Goal: Find specific page/section: Find specific page/section

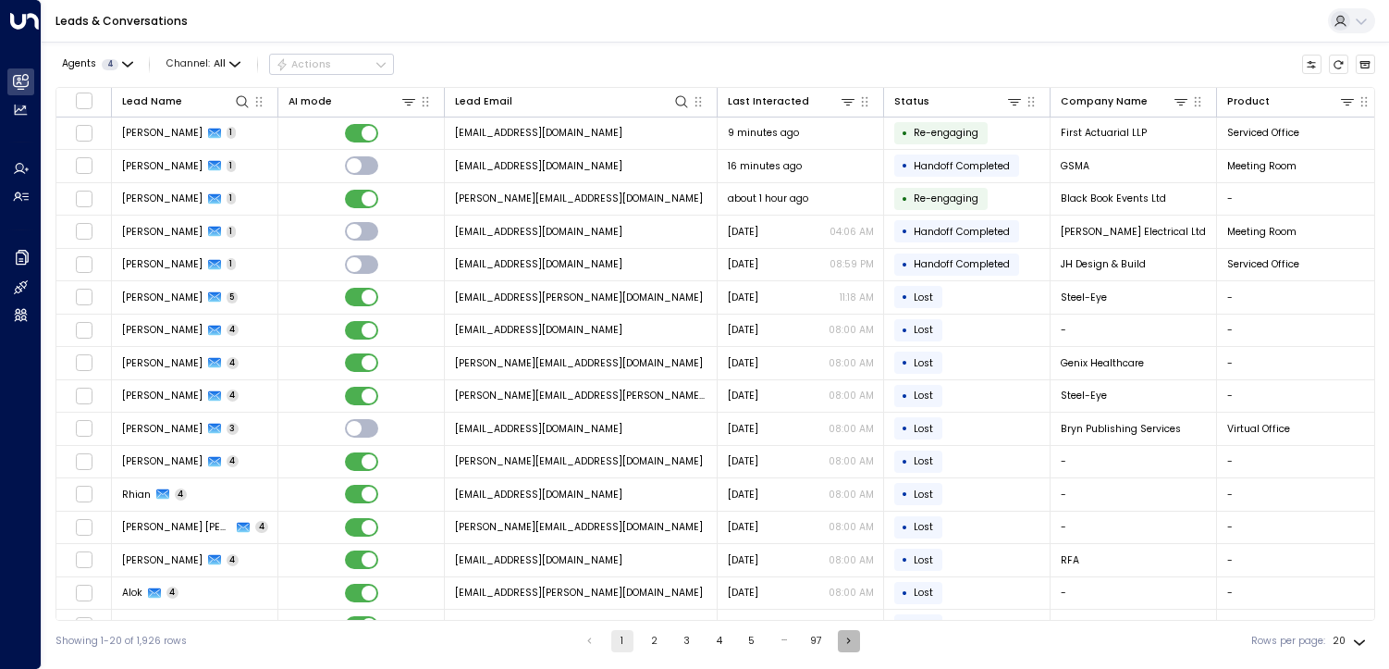
click at [841, 649] on button "Go to next page" at bounding box center [849, 641] width 22 height 22
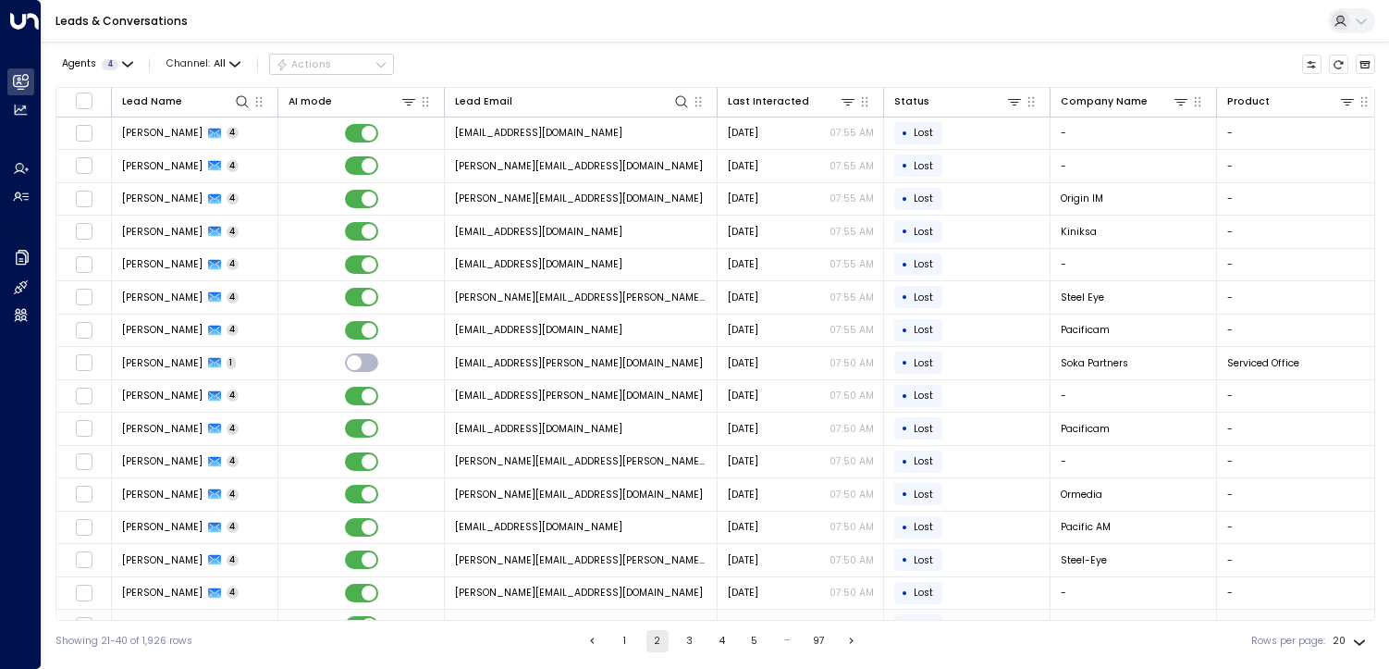
click at [701, 648] on ul "1 2 3 4 5 … 97" at bounding box center [722, 641] width 283 height 22
click at [679, 640] on button "3" at bounding box center [690, 641] width 22 height 22
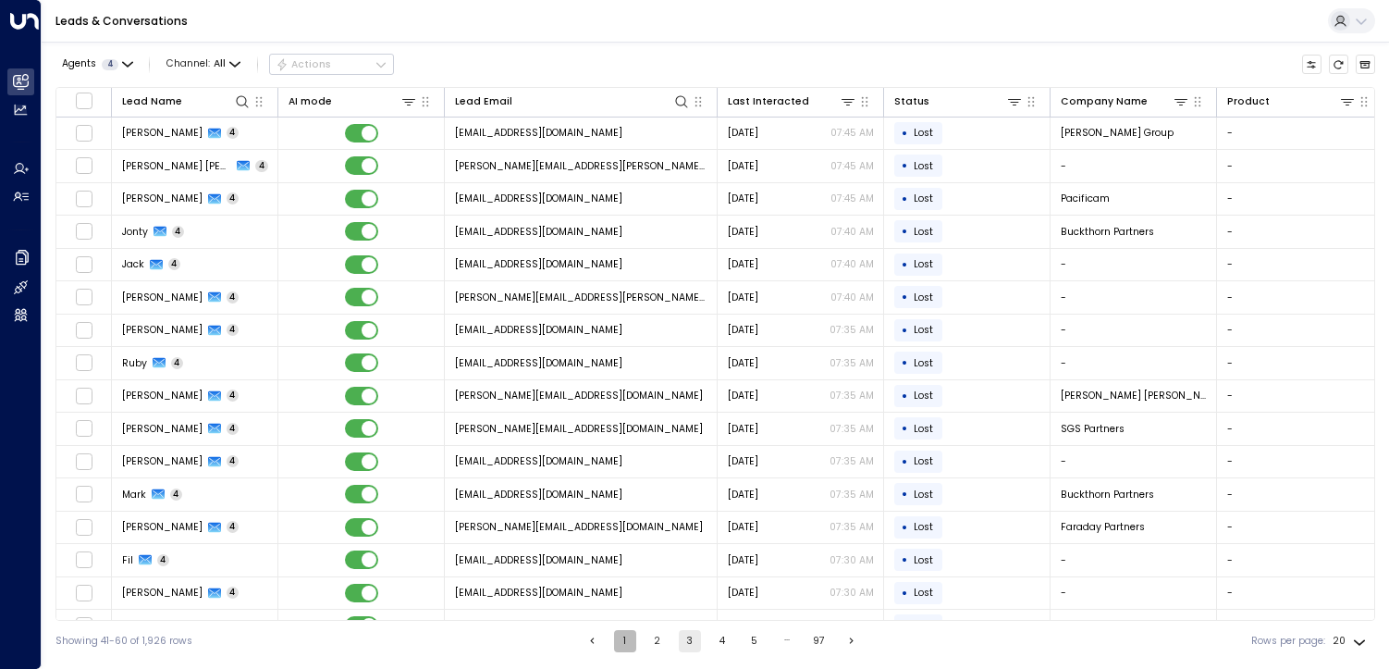
click at [622, 637] on button "1" at bounding box center [625, 641] width 22 height 22
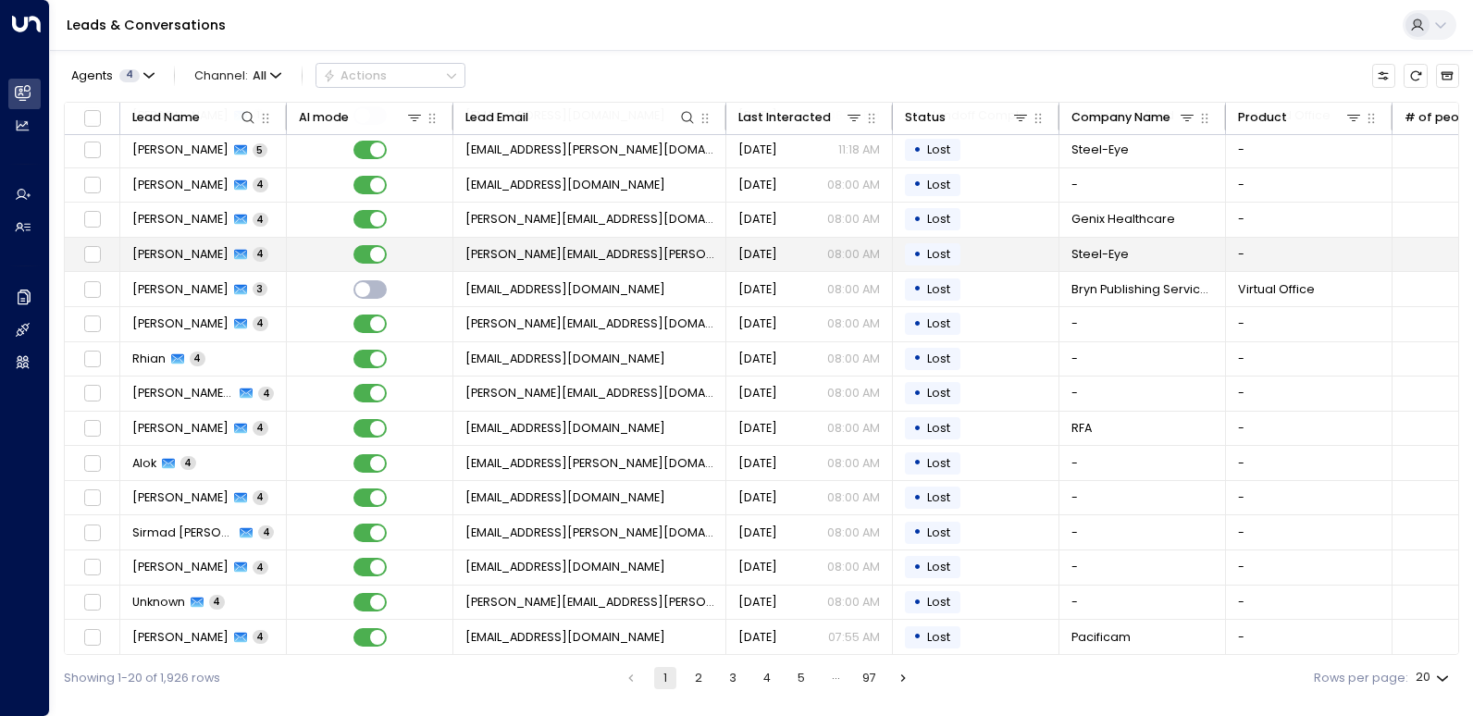
scroll to position [180, 0]
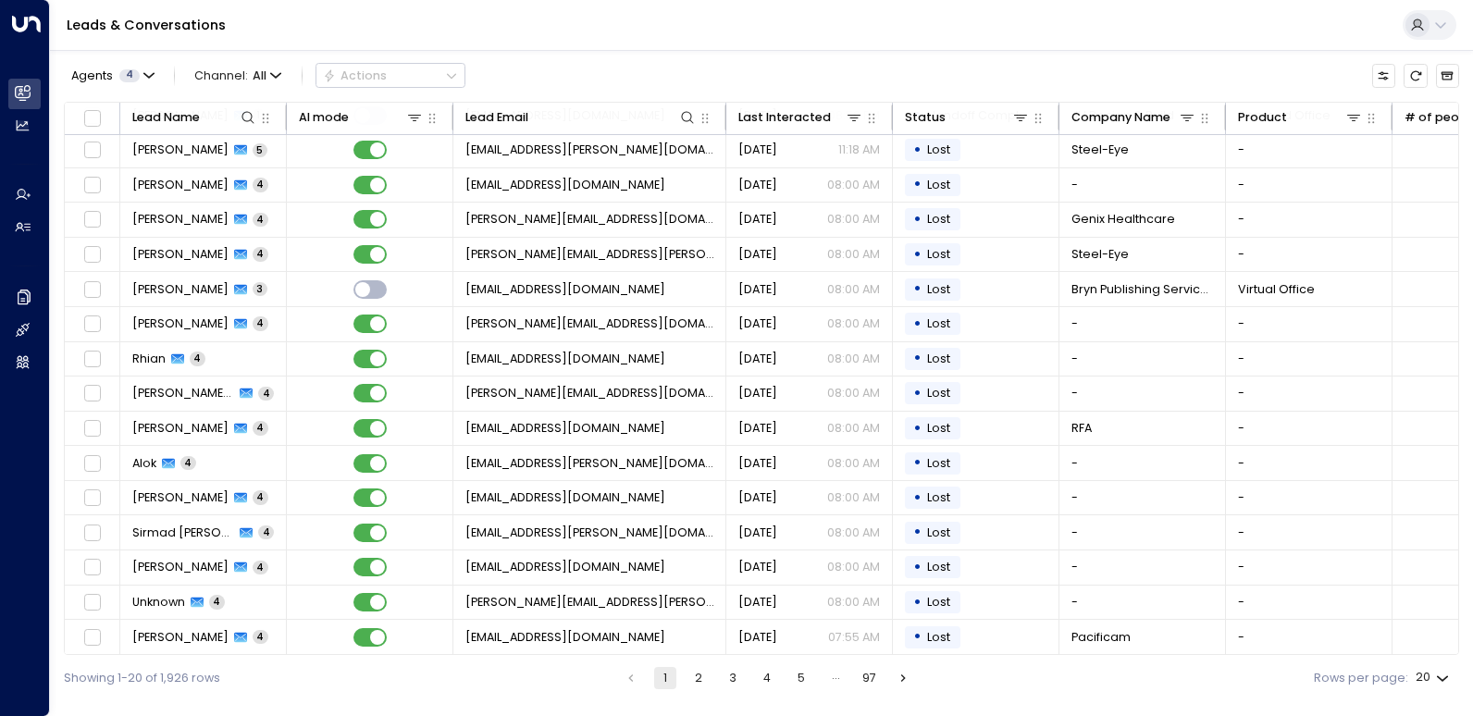
click at [899, 668] on icon "Go to next page" at bounding box center [902, 678] width 15 height 15
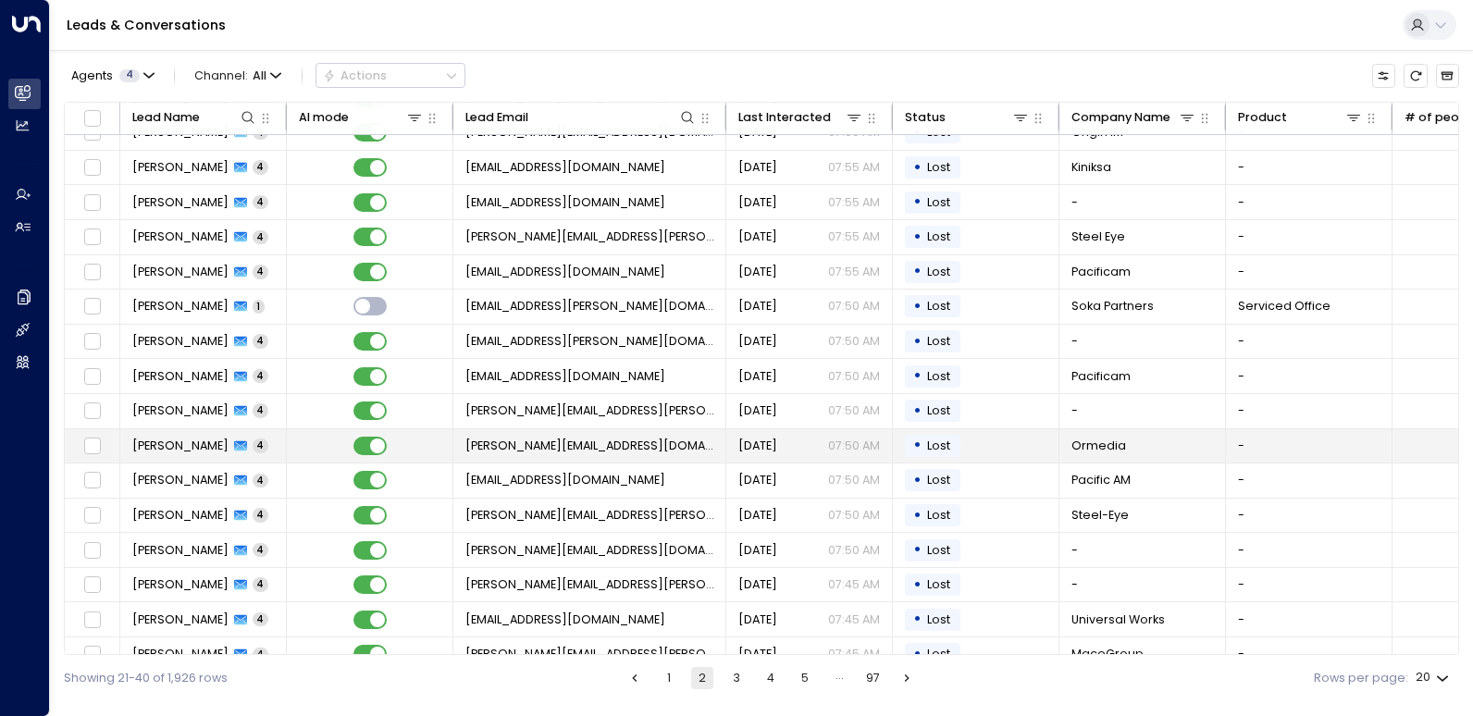
scroll to position [180, 0]
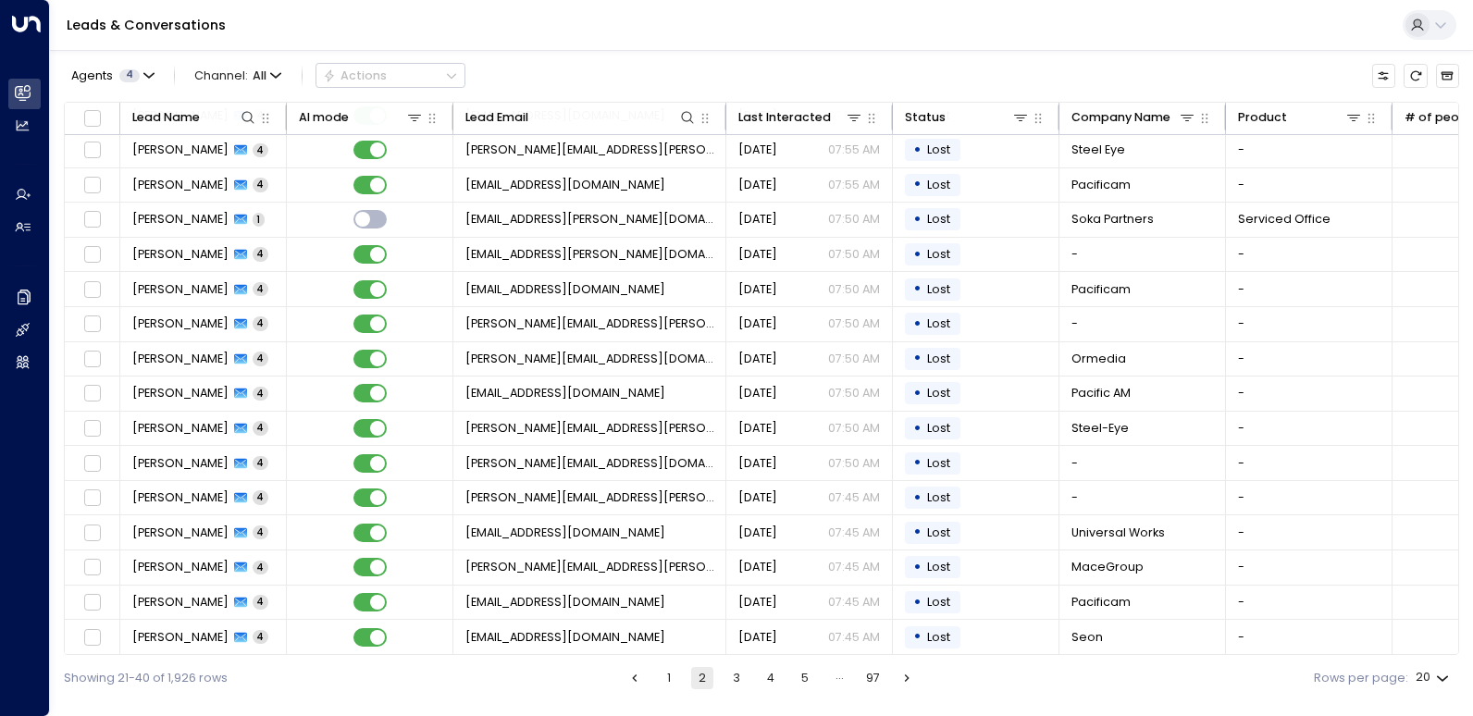
drag, startPoint x: 401, startPoint y: 456, endPoint x: 301, endPoint y: 682, distance: 246.8
click at [393, 668] on div "Showing 21-40 of 1,926 rows 1 2 3 4 5 … 97 Rows per page: 20 **" at bounding box center [761, 677] width 1395 height 45
click at [907, 668] on icon "Go to next page" at bounding box center [907, 677] width 5 height 7
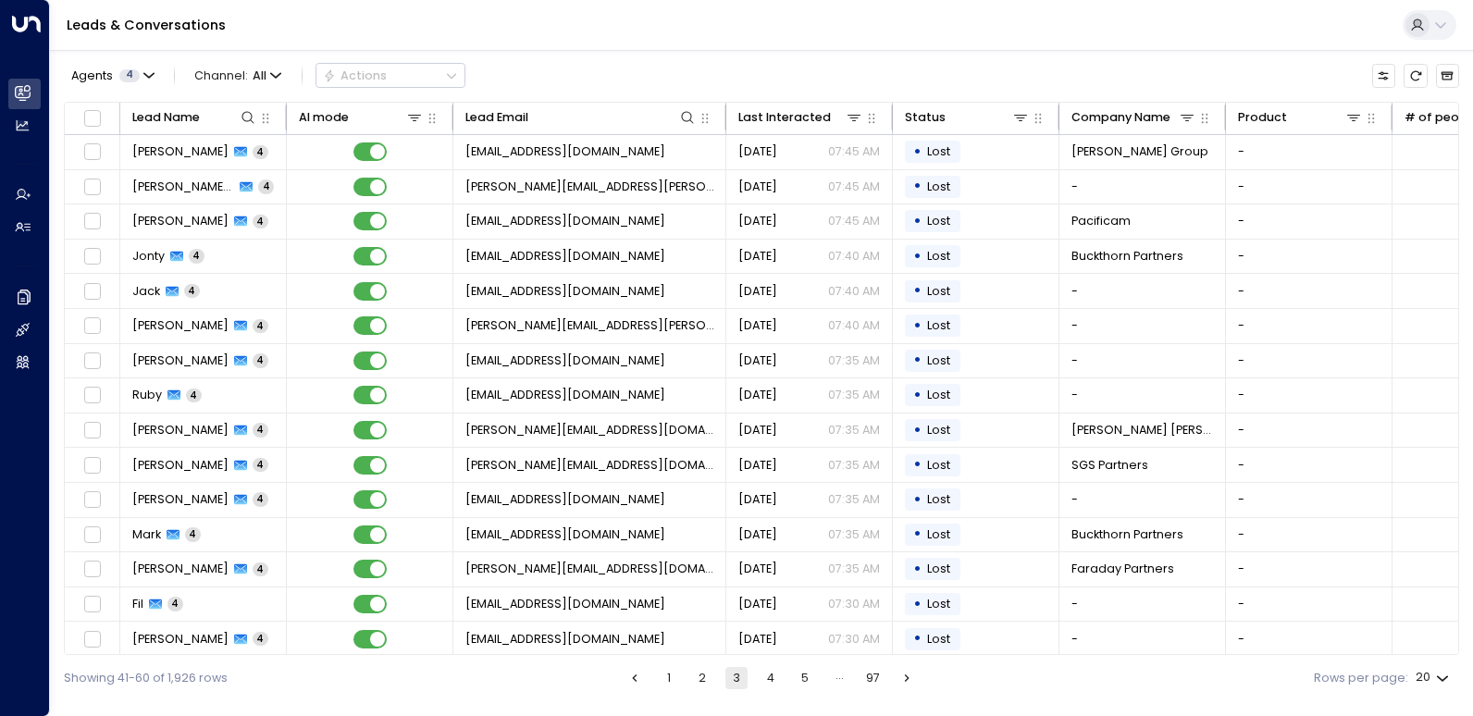
click at [909, 668] on icon "Go to next page" at bounding box center [906, 678] width 15 height 15
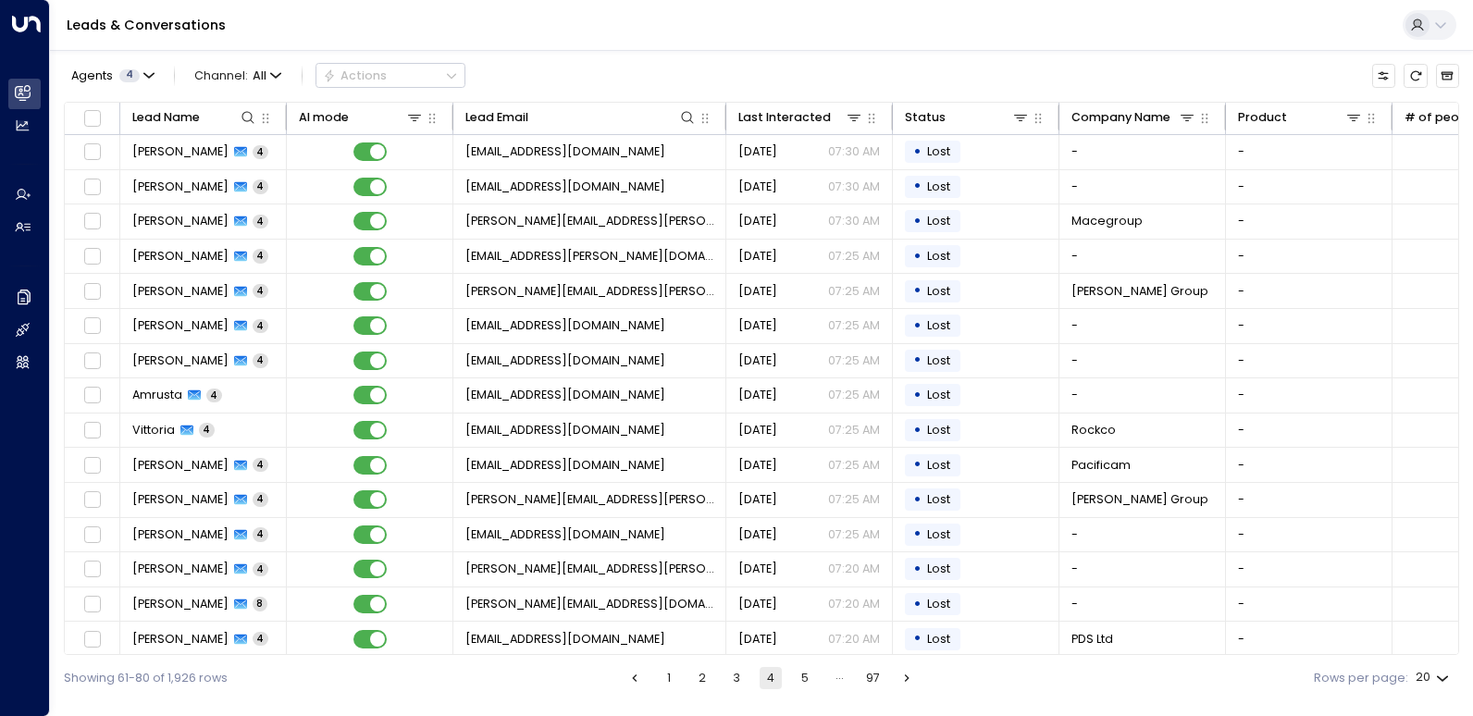
drag, startPoint x: 813, startPoint y: 677, endPoint x: 824, endPoint y: 699, distance: 24.8
click at [813, 668] on button "5" at bounding box center [805, 678] width 22 height 22
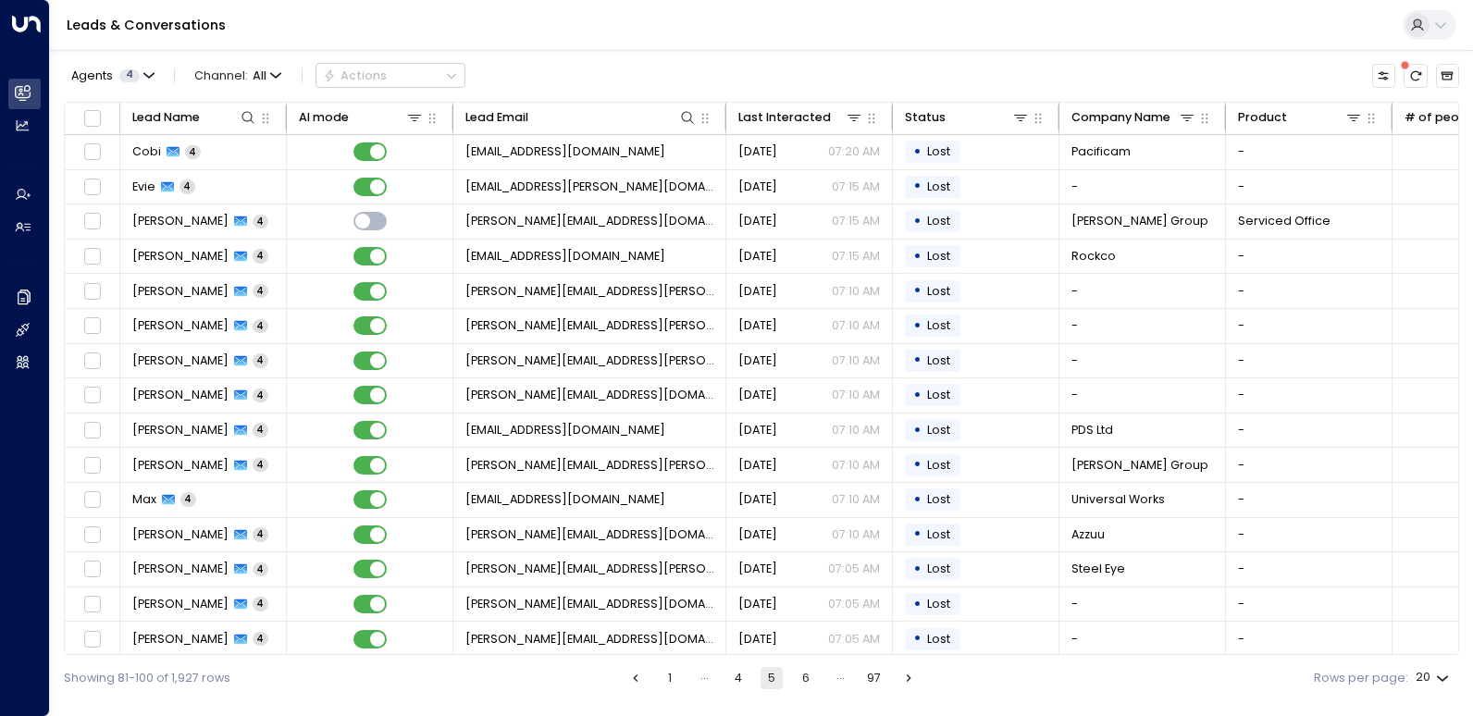
scroll to position [180, 0]
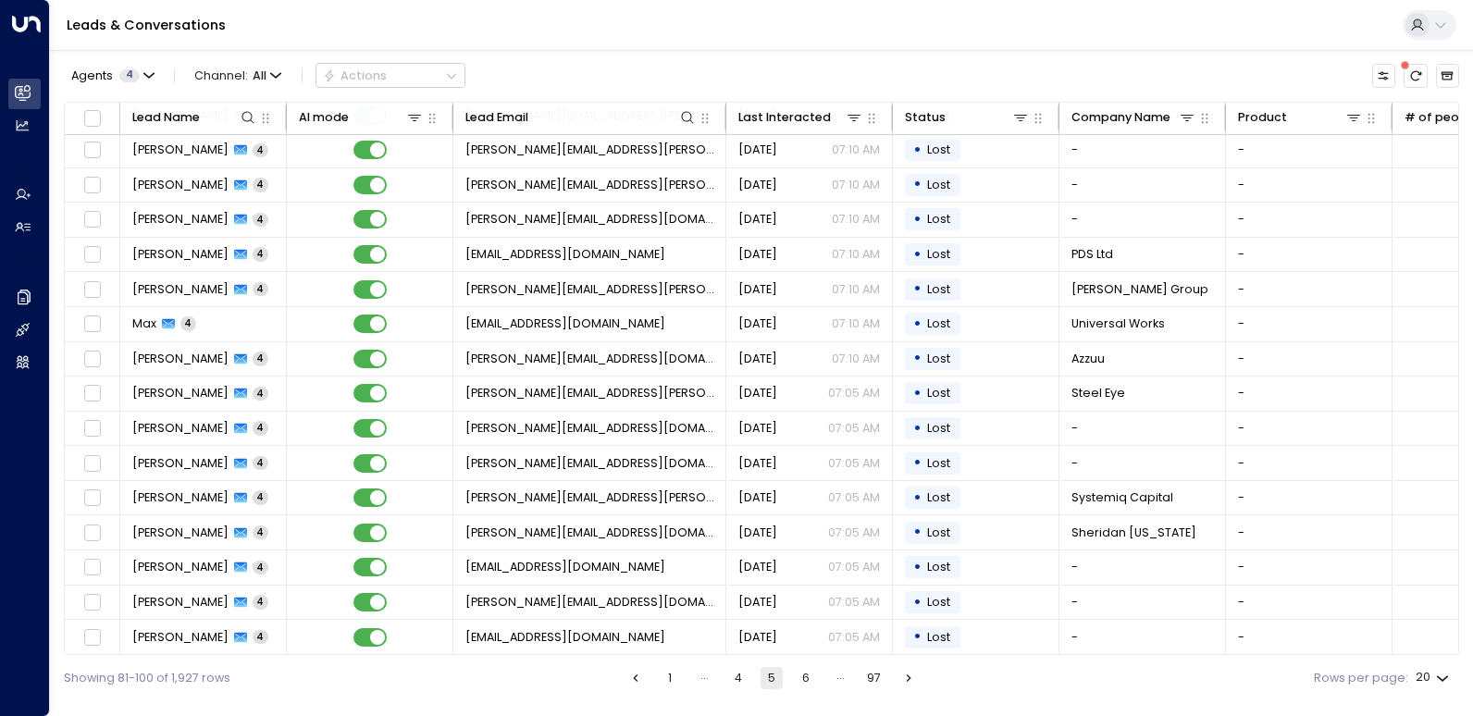
click at [738, 668] on button "4" at bounding box center [738, 678] width 22 height 22
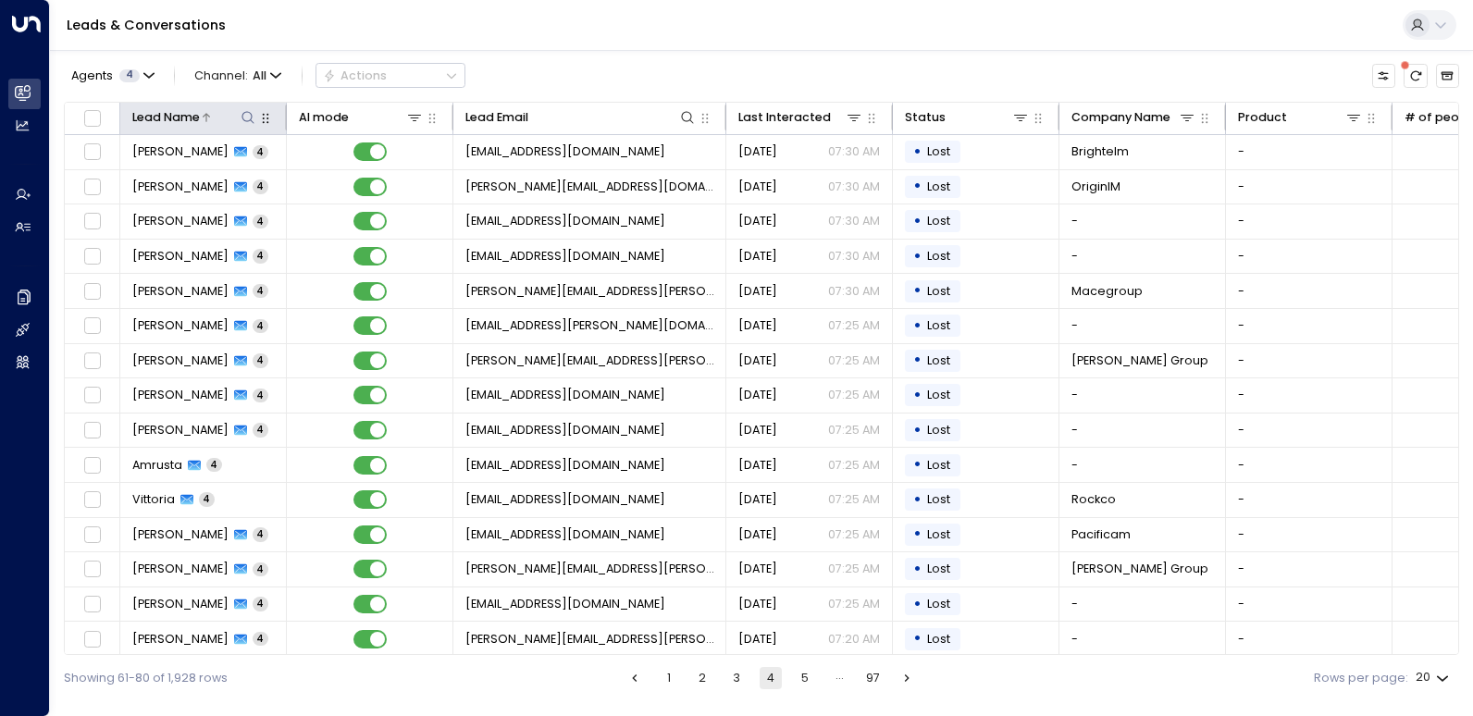
click at [247, 116] on icon at bounding box center [248, 117] width 15 height 15
type input "*"
type input "*****"
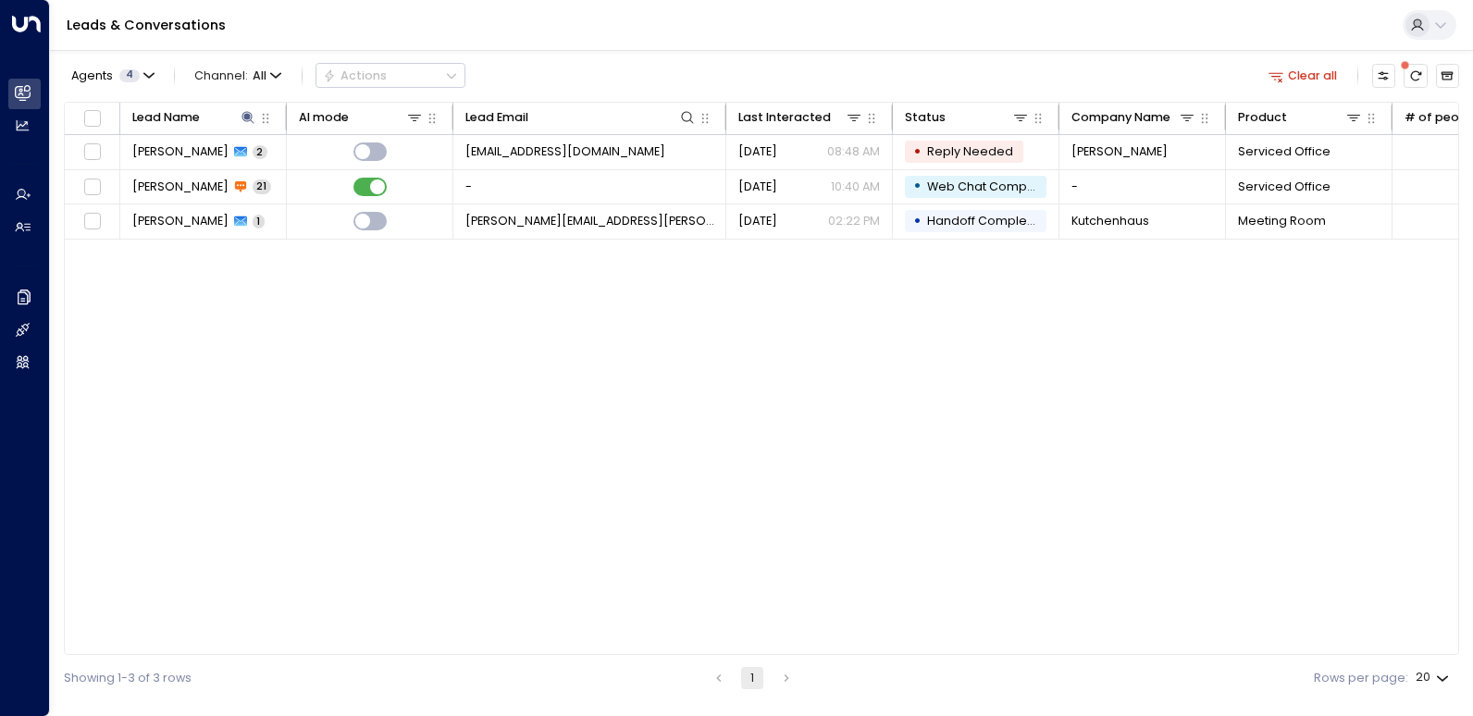
click at [379, 361] on div "Lead Name AI mode Lead Email Last Interacted Status Company Name Product # of p…" at bounding box center [761, 379] width 1395 height 554
